Goal: Navigation & Orientation: Go to known website

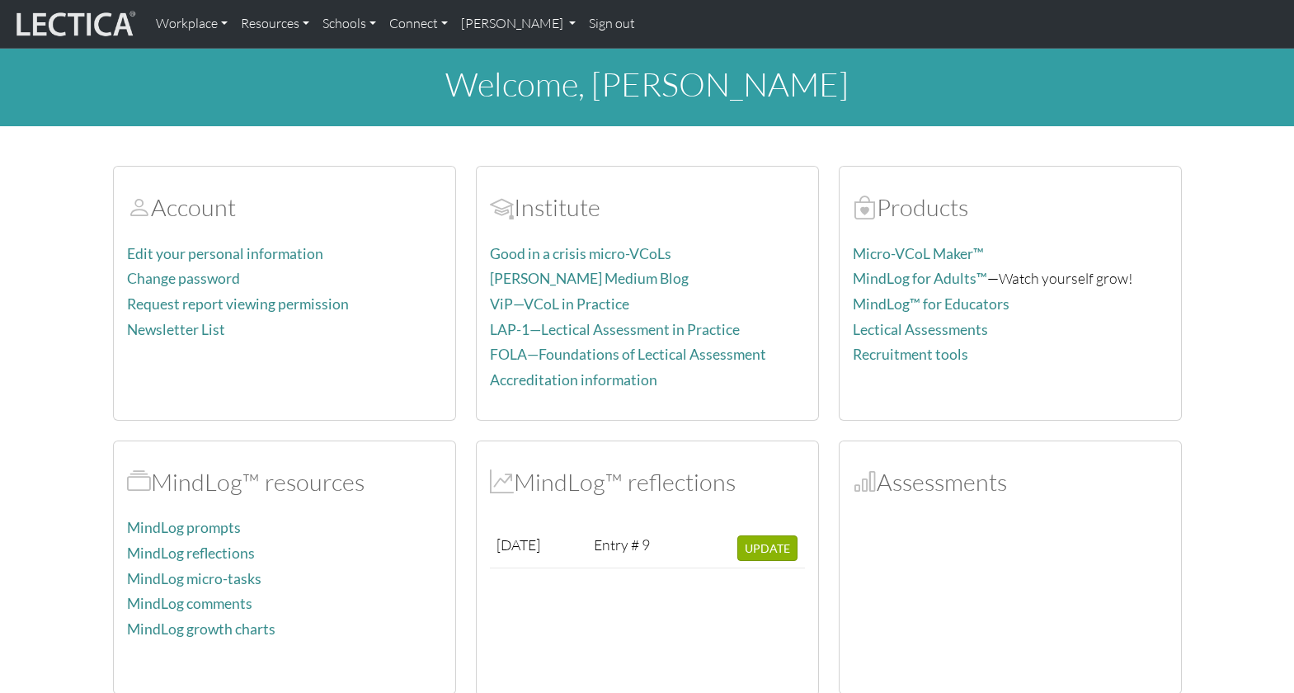
click at [582, 23] on link "Sign out" at bounding box center [611, 24] width 59 height 35
